Goal: Communication & Community: Answer question/provide support

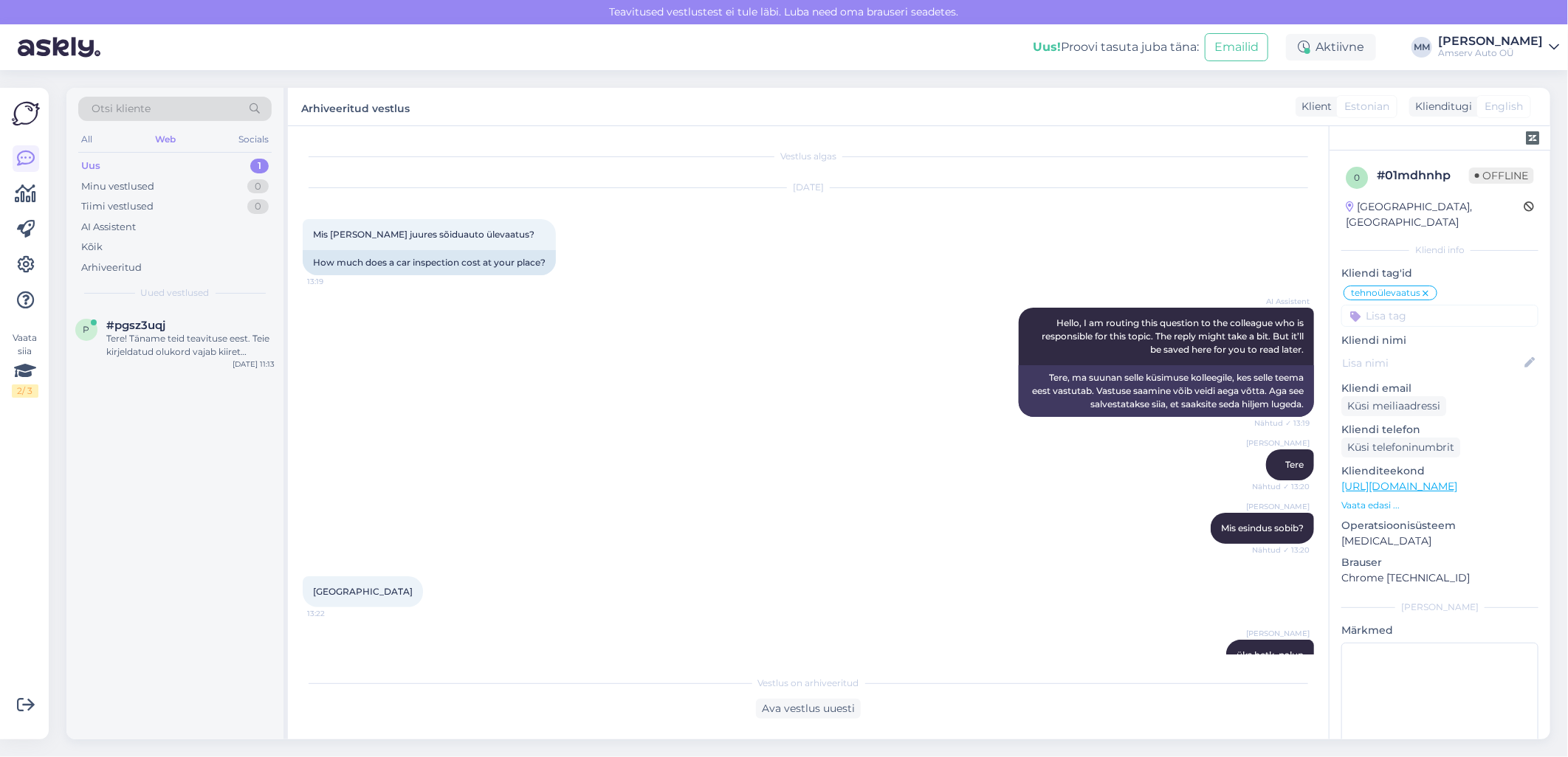
scroll to position [1266, 0]
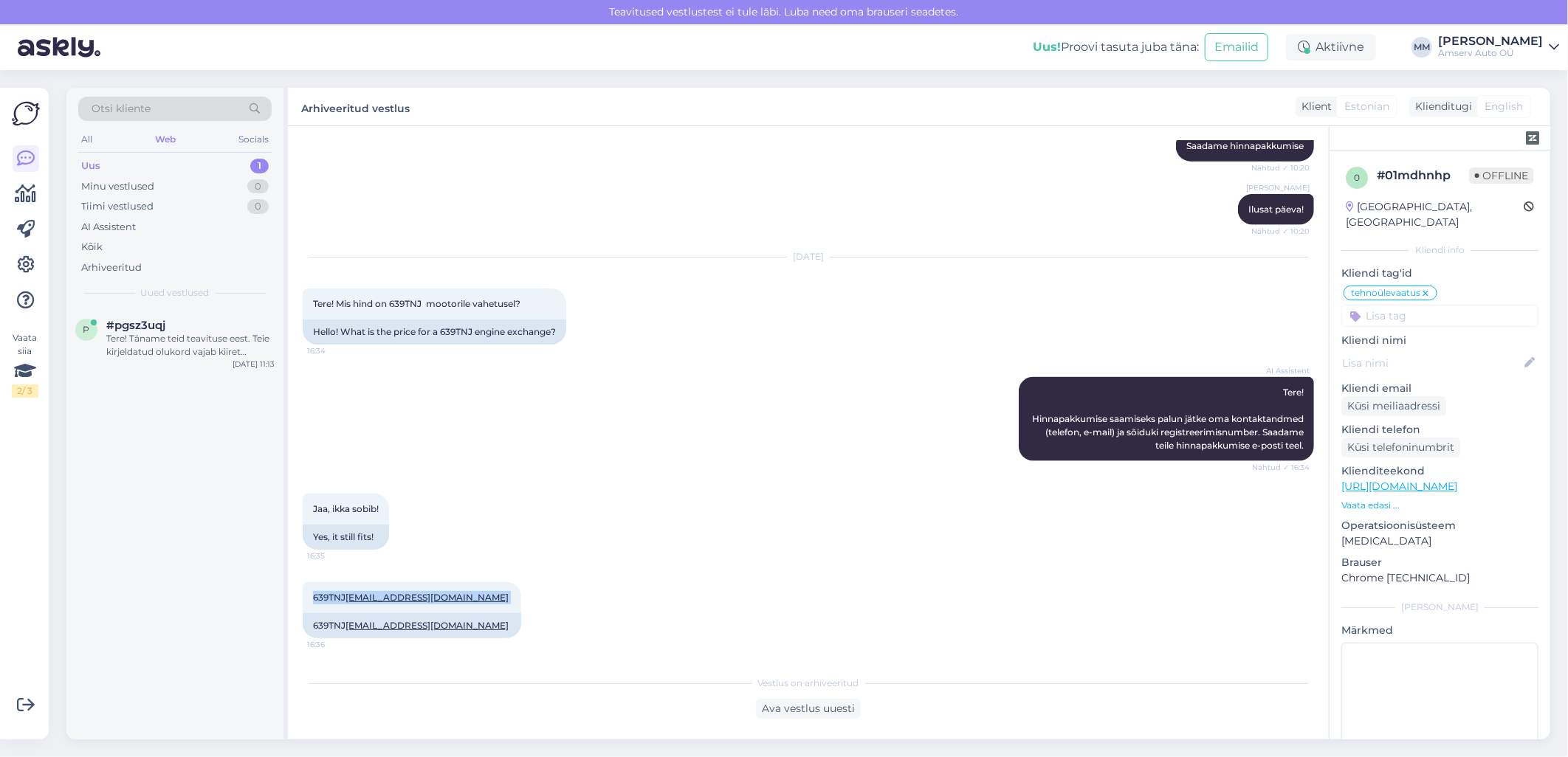
click at [209, 166] on div "Uus 1" at bounding box center [175, 166] width 194 height 21
click at [171, 350] on div "Tere! Täname teid teavituse eest. Teie kirjeldatud olukord vajab kiiret sekkumi…" at bounding box center [191, 345] width 169 height 26
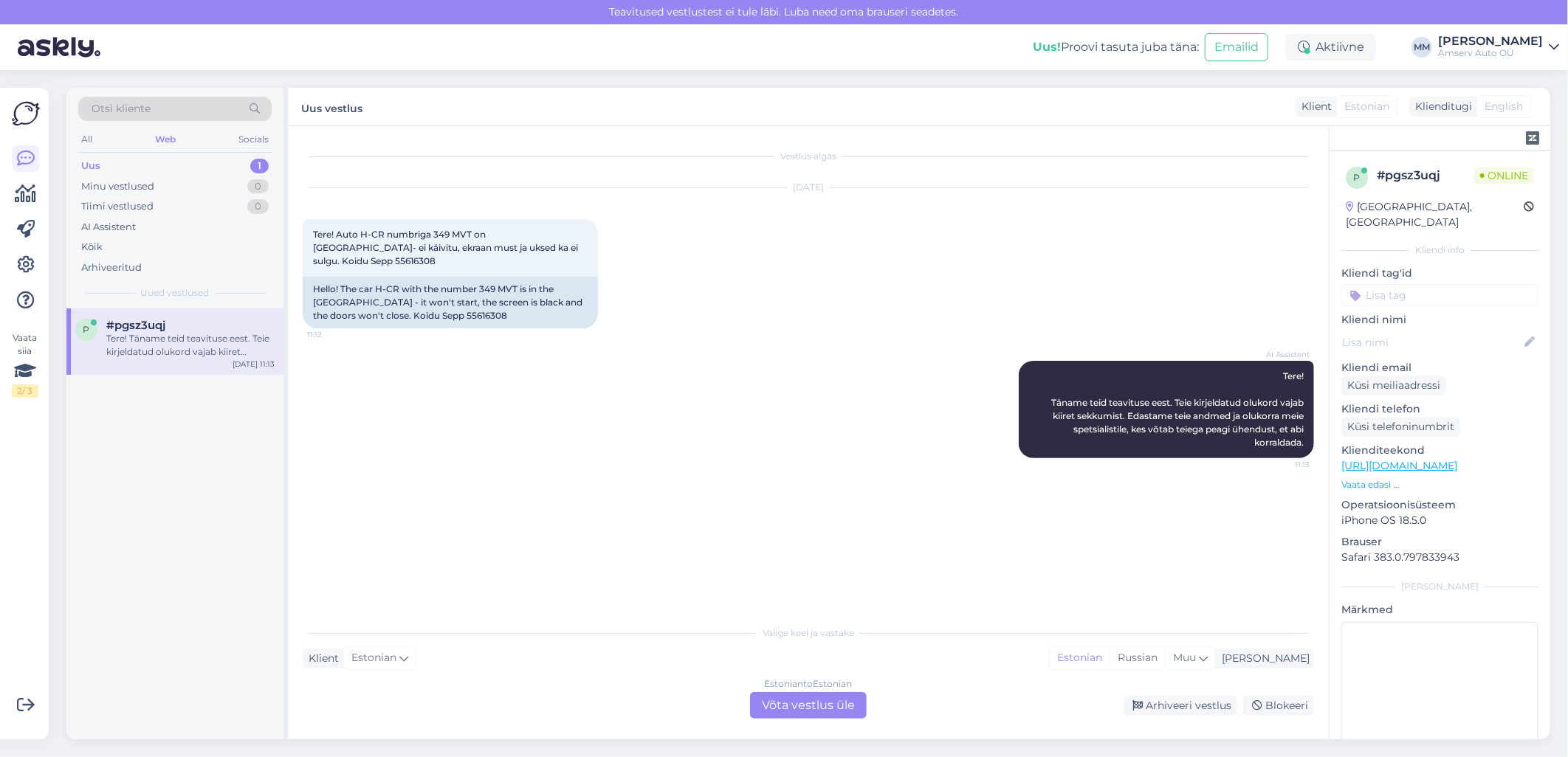
click at [792, 709] on div "Estonian to Estonian Võta vestlus üle" at bounding box center [808, 706] width 117 height 26
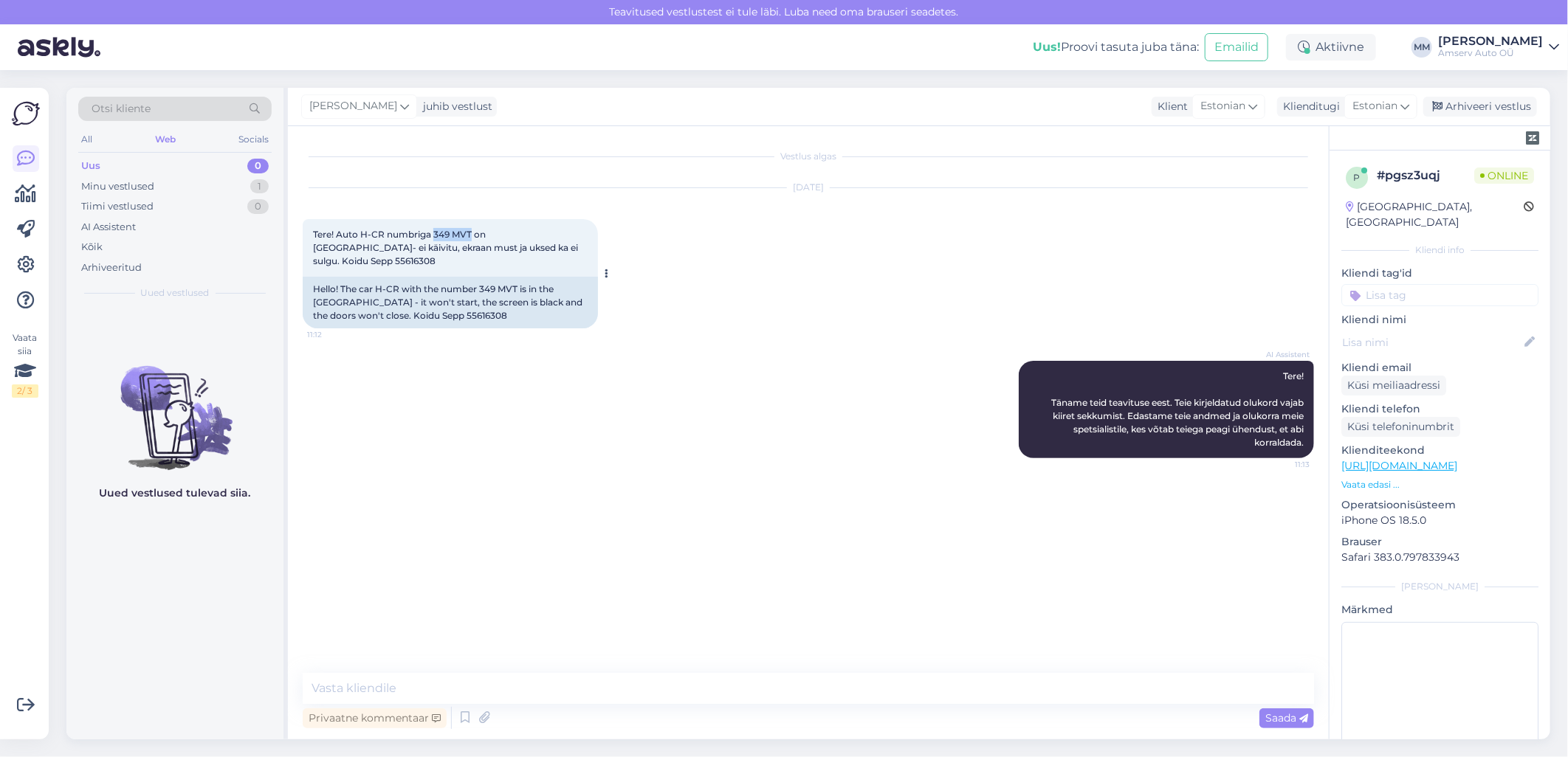
drag, startPoint x: 432, startPoint y: 235, endPoint x: 470, endPoint y: 232, distance: 38.1
click at [470, 232] on span "Tere! Auto H-CR numbriga 349 MVT on [GEOGRAPHIC_DATA]- ei käivitu, ekraan must …" at bounding box center [447, 248] width 268 height 37
drag, startPoint x: 470, startPoint y: 232, endPoint x: 462, endPoint y: 233, distance: 8.1
copy span "349 MVT"
click at [816, 673] on div "Vestlus algas [DATE] Tere! Auto H-CR numbriga 349 MVT on [GEOGRAPHIC_DATA]- ei …" at bounding box center [809, 433] width 1041 height 614
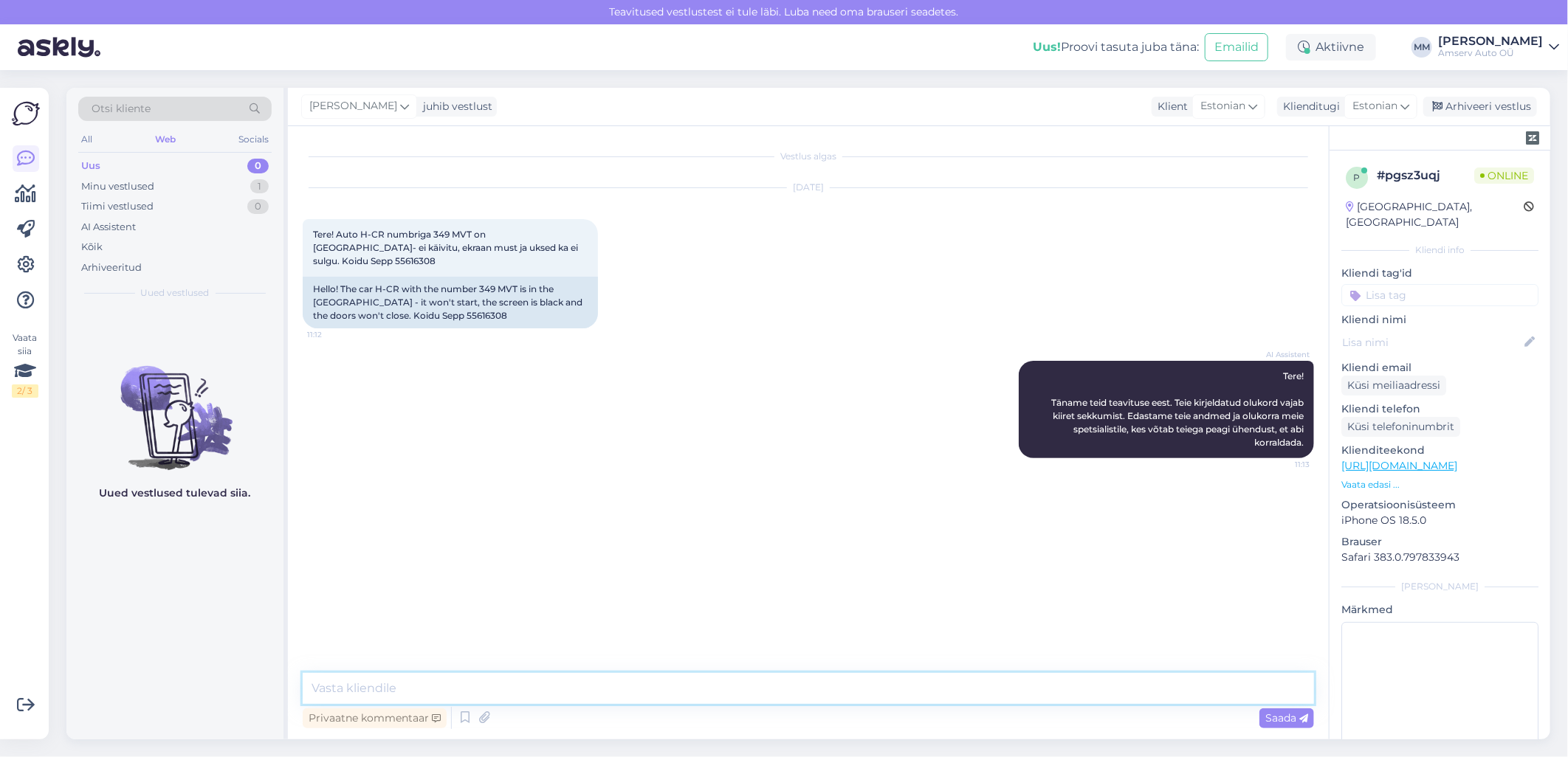
click at [816, 683] on textarea at bounding box center [808, 688] width 1012 height 31
type textarea "Tere"
type textarea "Palun helistage autoabisse 8004411"
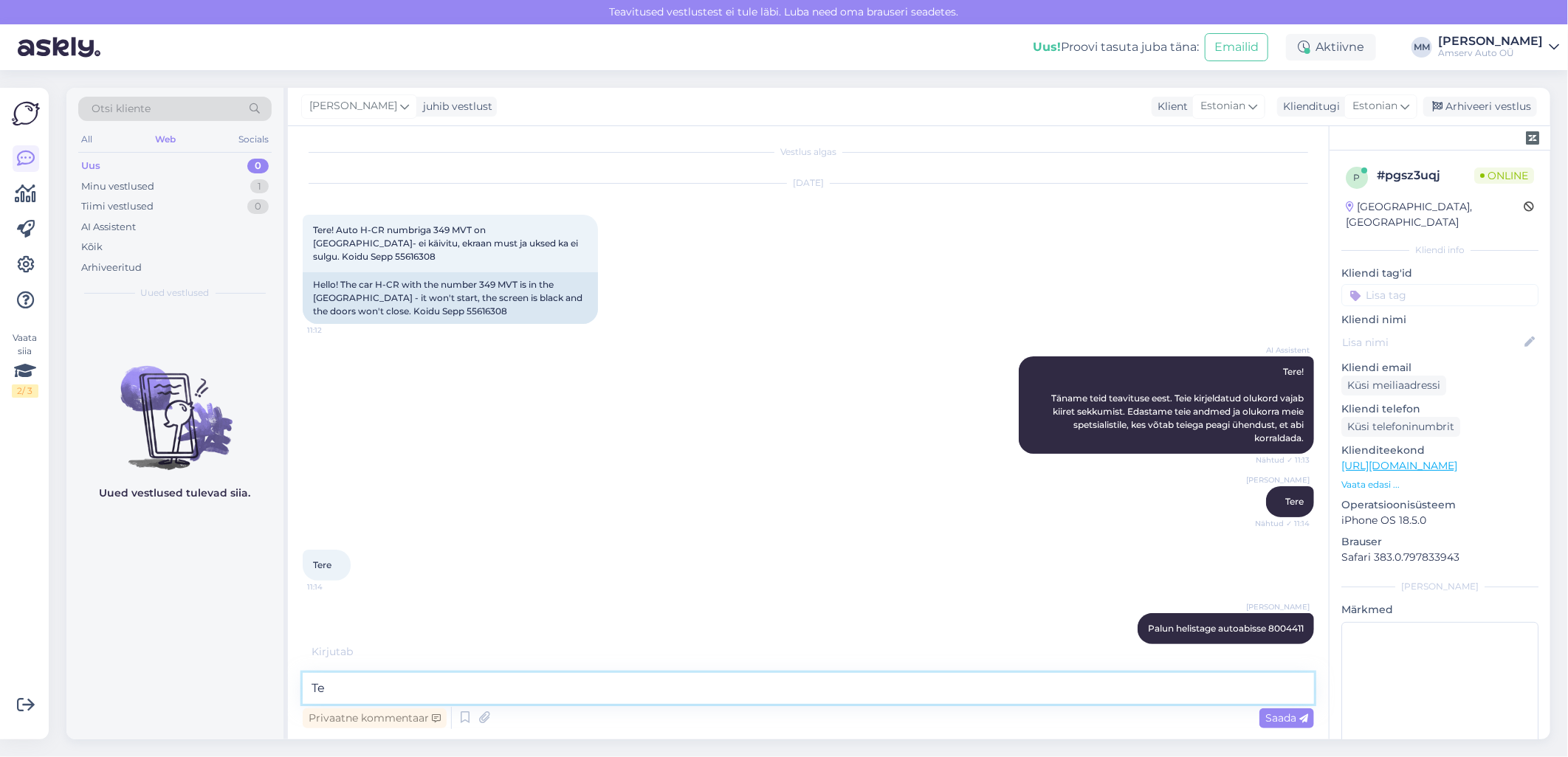
type textarea "T"
drag, startPoint x: 434, startPoint y: 231, endPoint x: 470, endPoint y: 226, distance: 36.3
click at [470, 226] on span "Tere! Auto H-CR numbriga 349 MVT on [GEOGRAPHIC_DATA]- ei käivitu, ekraan must …" at bounding box center [447, 243] width 268 height 37
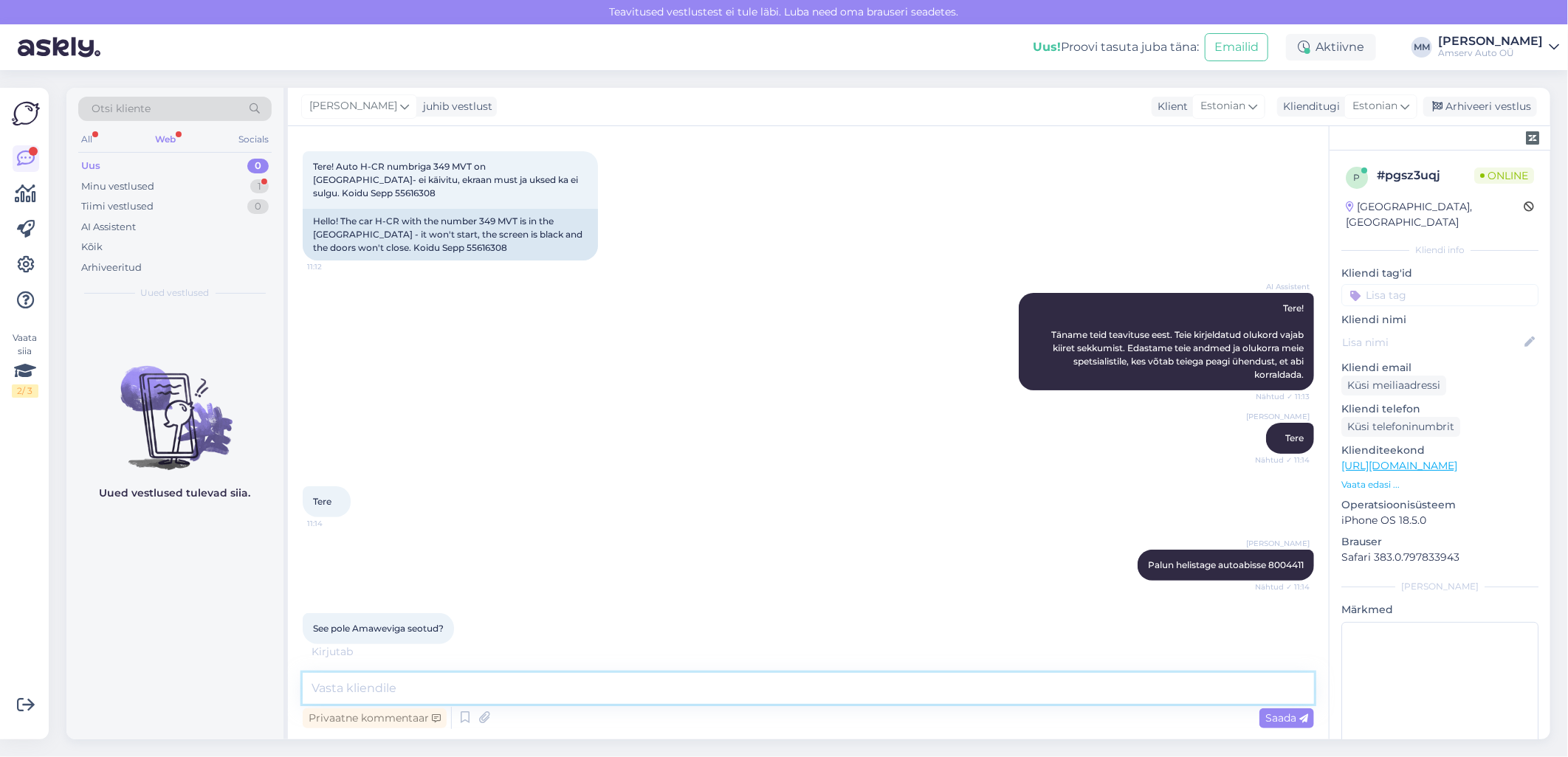
click at [1001, 695] on textarea at bounding box center [808, 688] width 1012 height 31
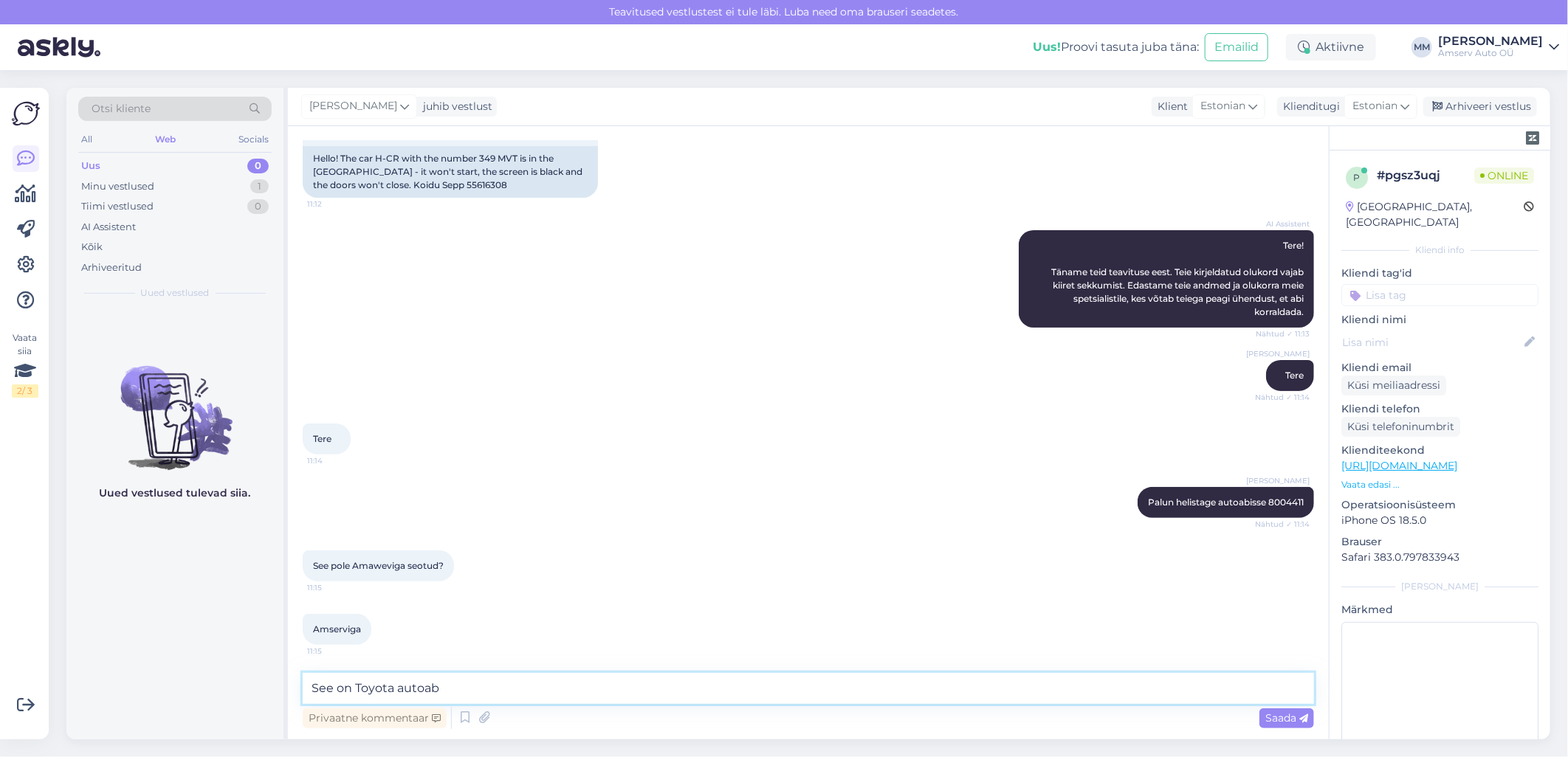
type textarea "See on Toyota autoabi"
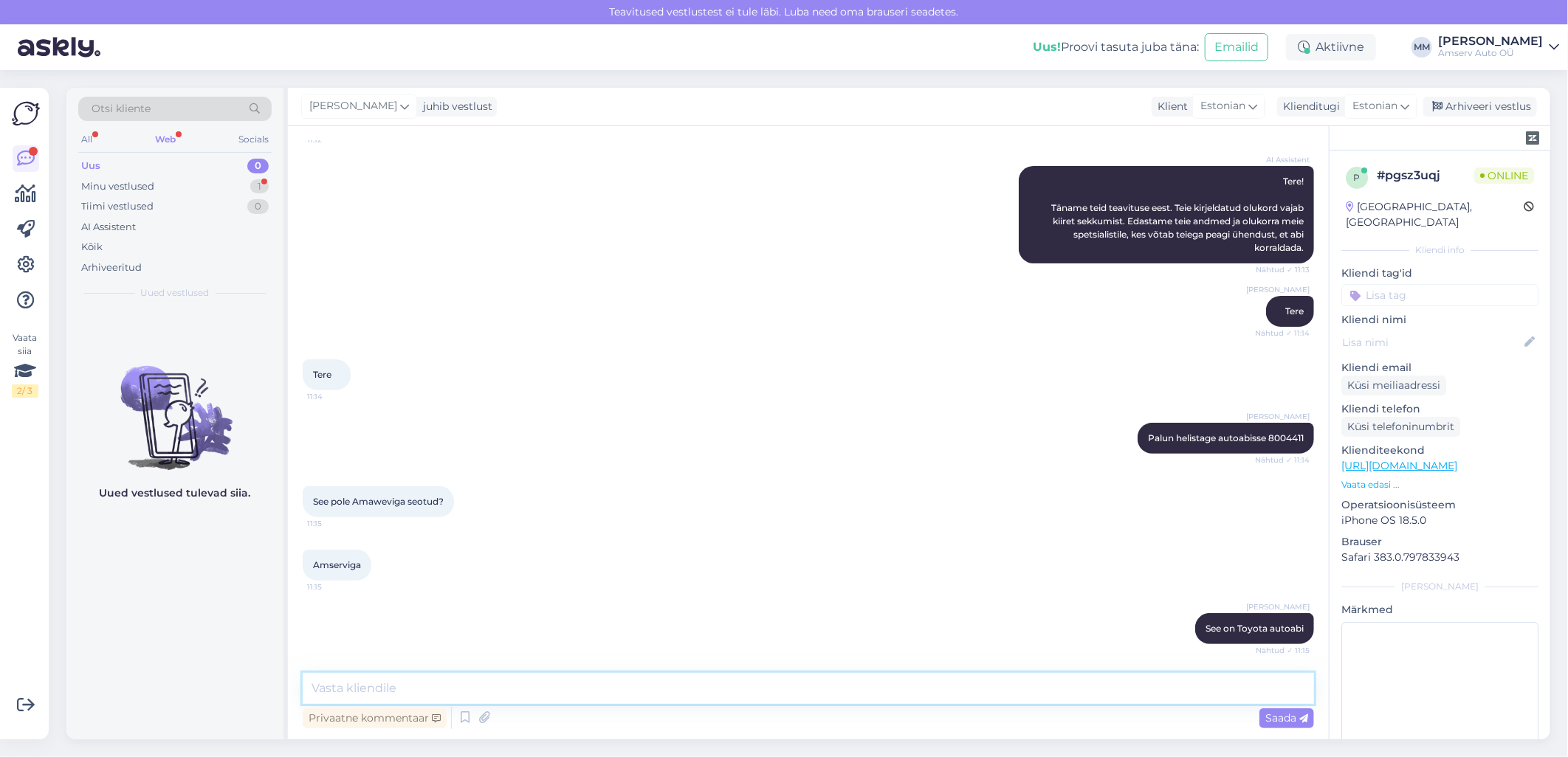
scroll to position [258, 0]
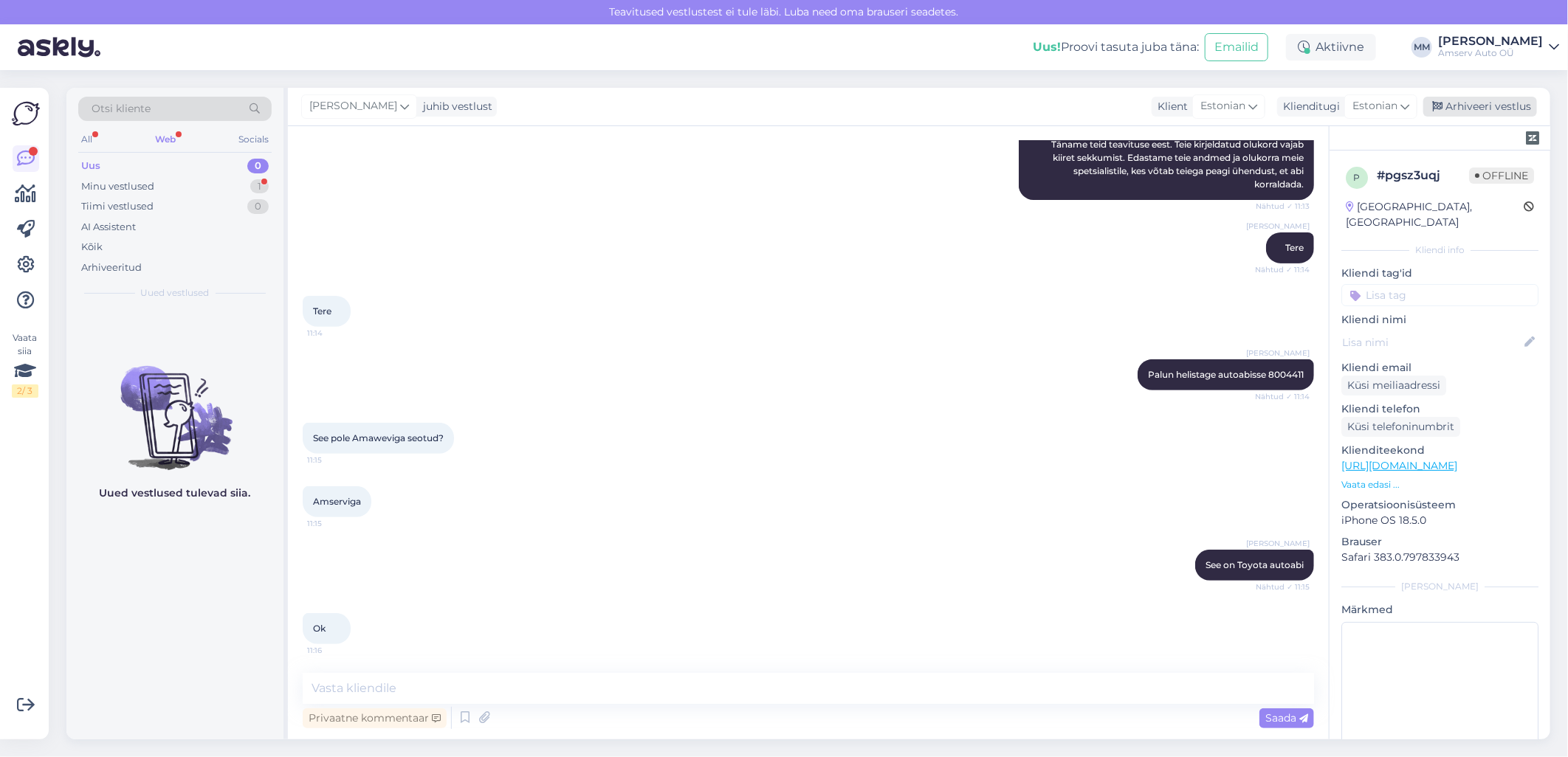
click at [1464, 109] on div "Arhiveeri vestlus" at bounding box center [1480, 106] width 113 height 20
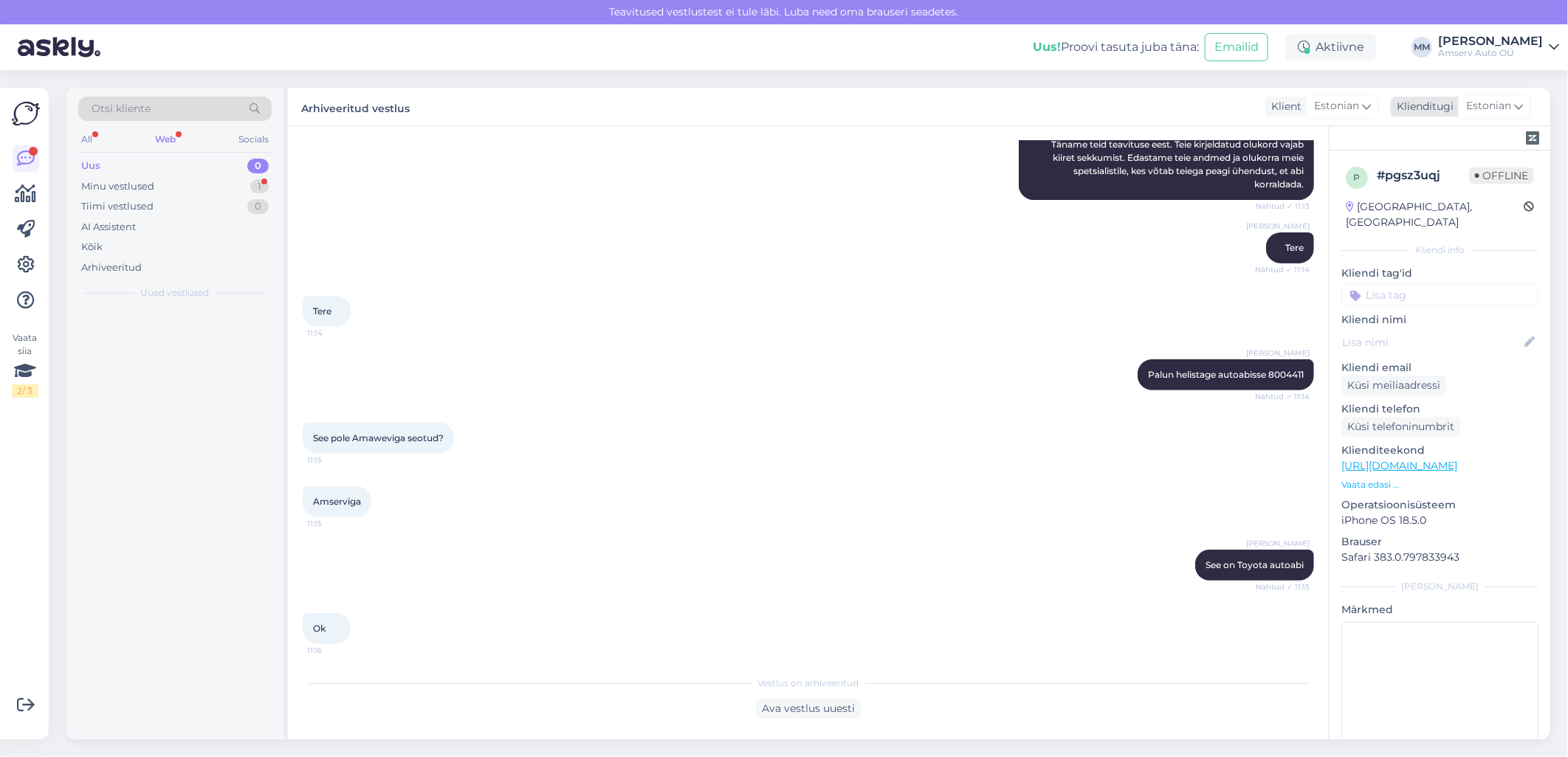
scroll to position [263, 0]
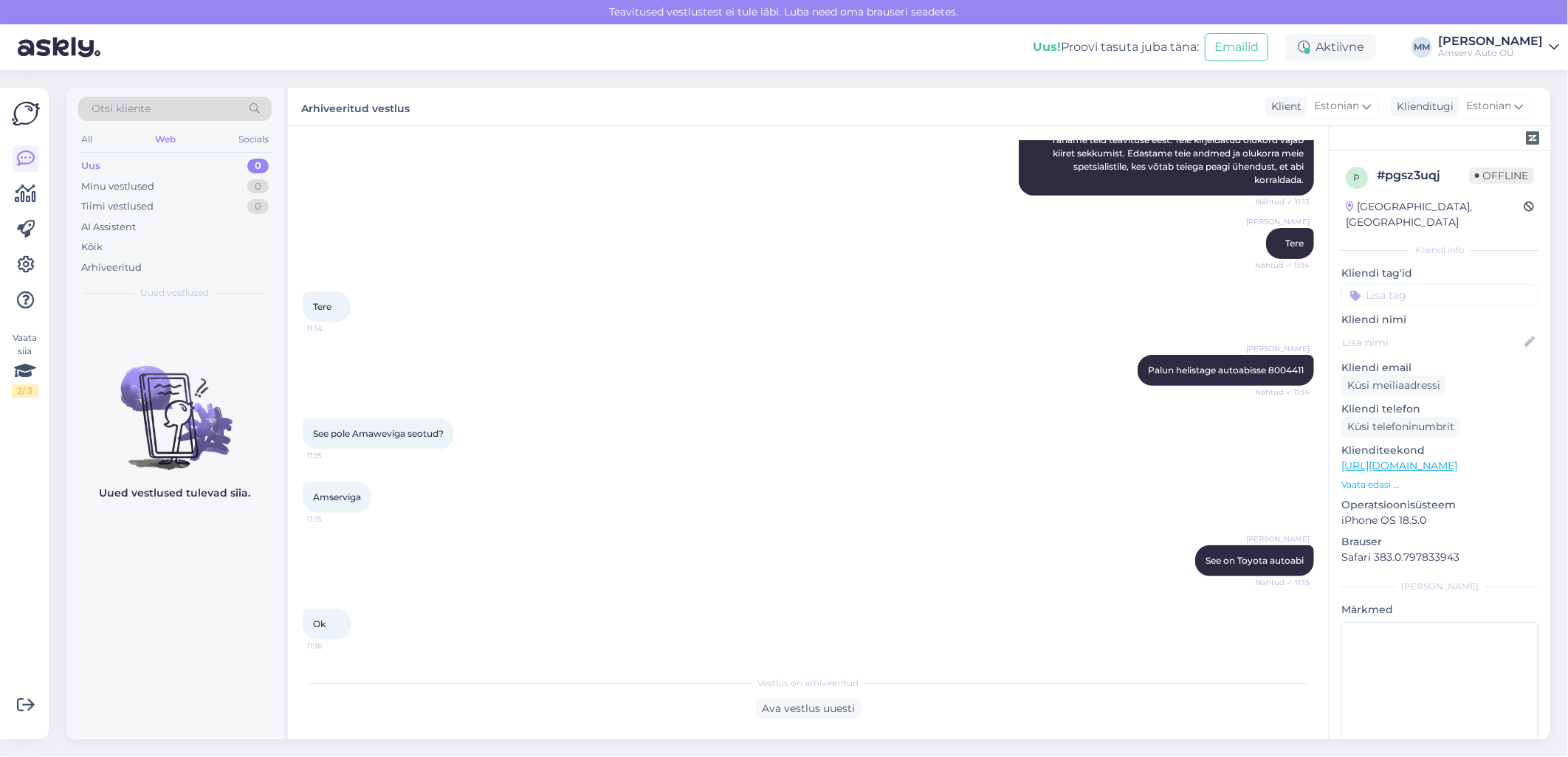
click at [159, 143] on div "Web" at bounding box center [166, 139] width 26 height 20
